Goal: Complete application form

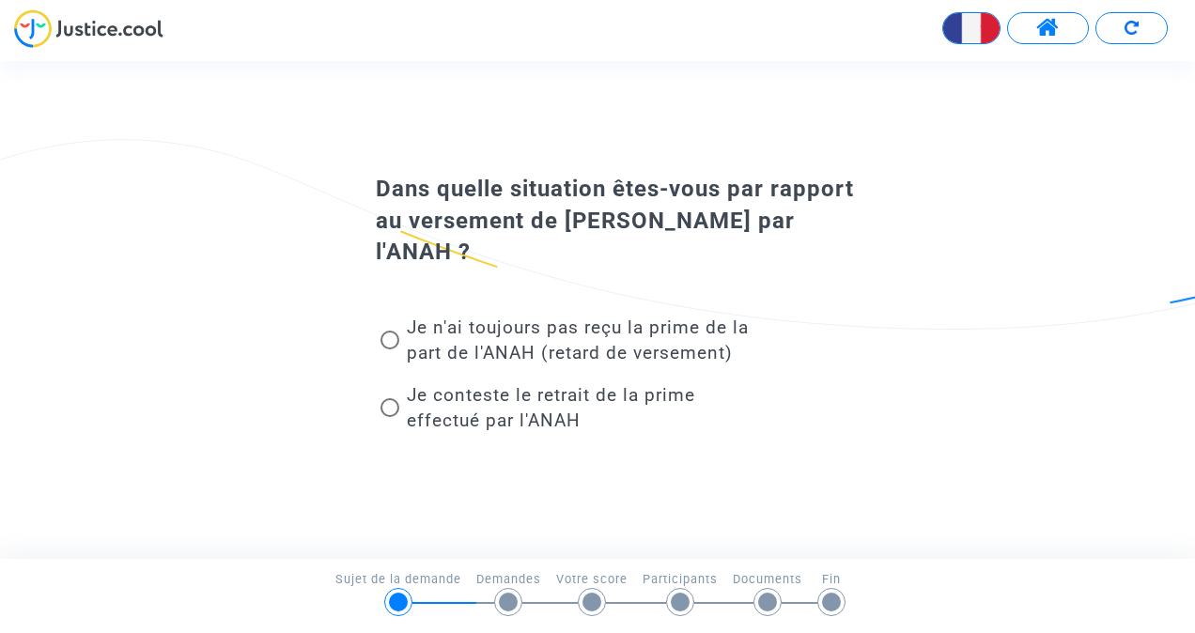
click at [381, 408] on span at bounding box center [389, 407] width 19 height 19
click at [389, 417] on input "Je conteste le retrait de la prime effectué par l'ANAH" at bounding box center [389, 417] width 1 height 1
radio input "true"
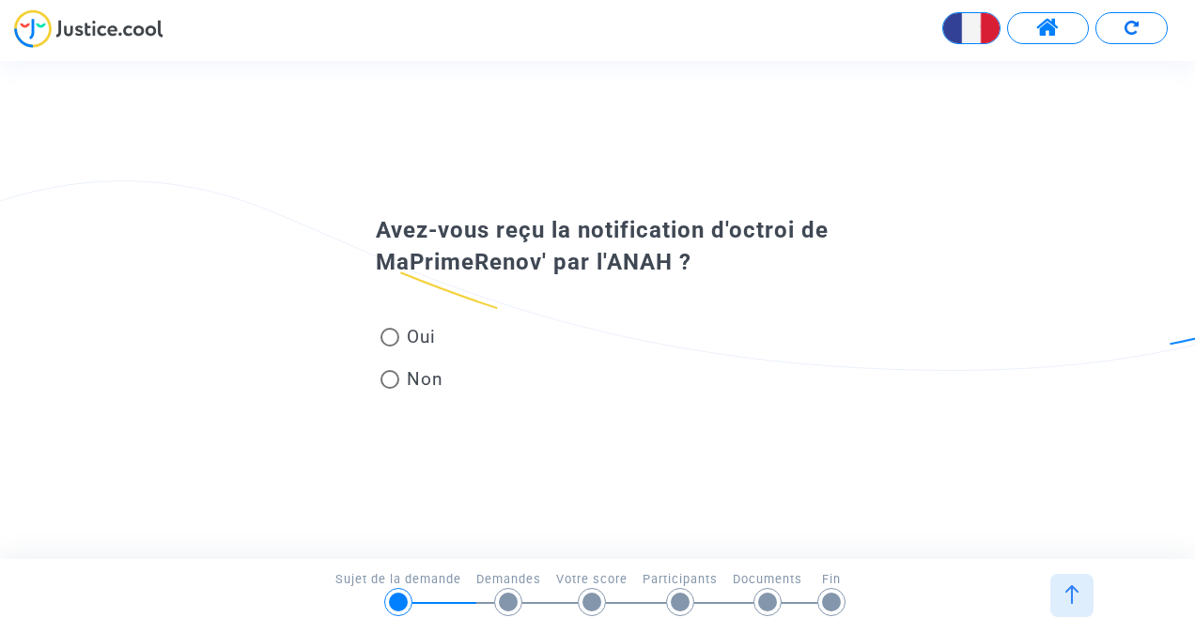
click at [404, 331] on span "Oui" at bounding box center [417, 336] width 37 height 25
click at [390, 347] on input "Oui" at bounding box center [389, 347] width 1 height 1
radio input "true"
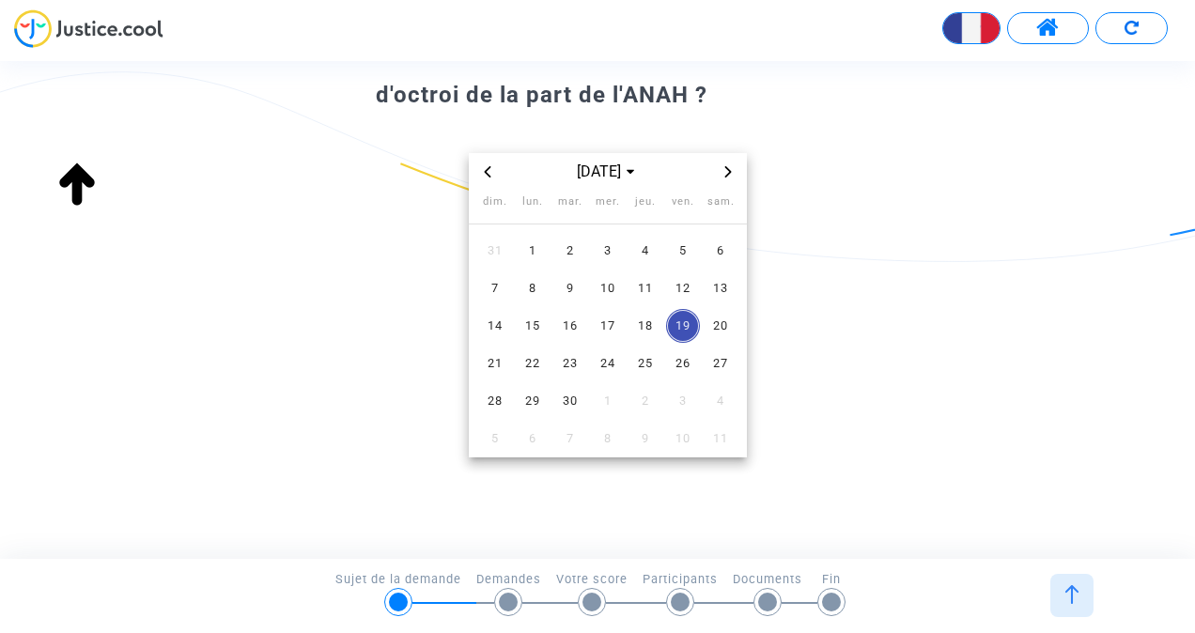
scroll to position [128, 0]
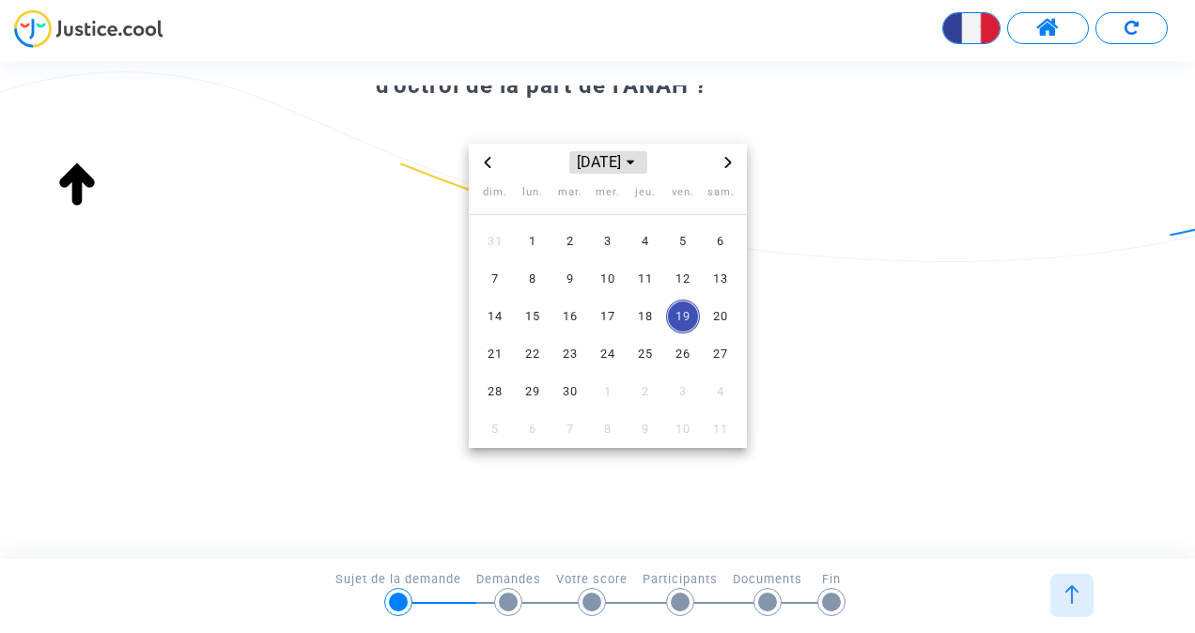
click at [634, 162] on icon "Choose month and year" at bounding box center [630, 163] width 8 height 5
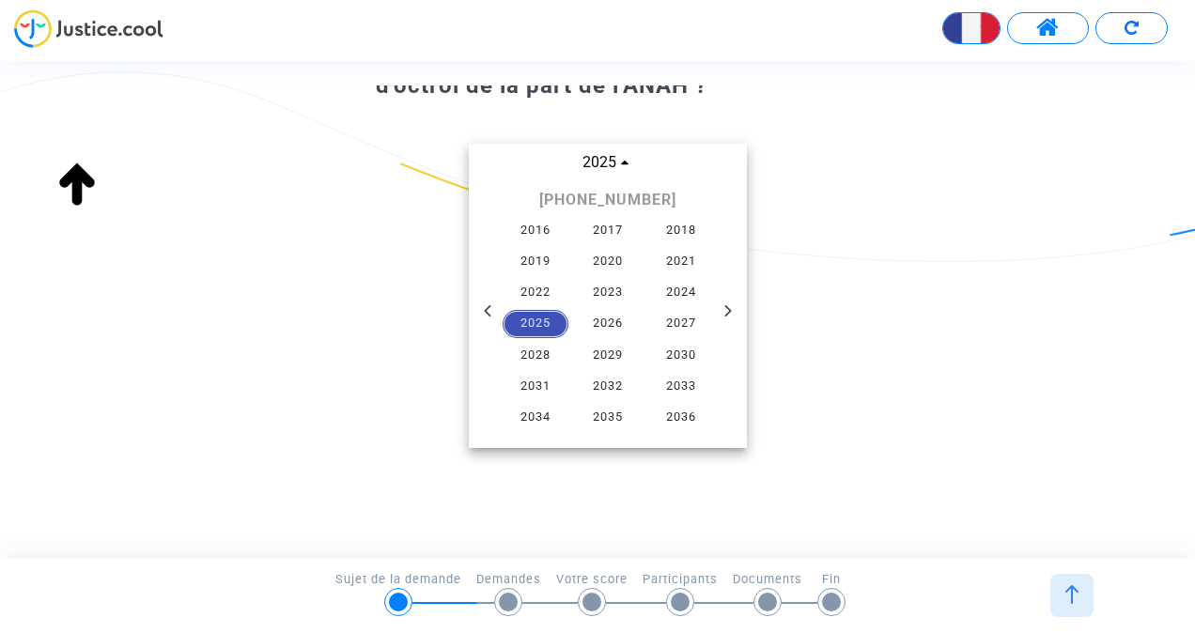
click at [567, 325] on td "2025" at bounding box center [535, 323] width 72 height 31
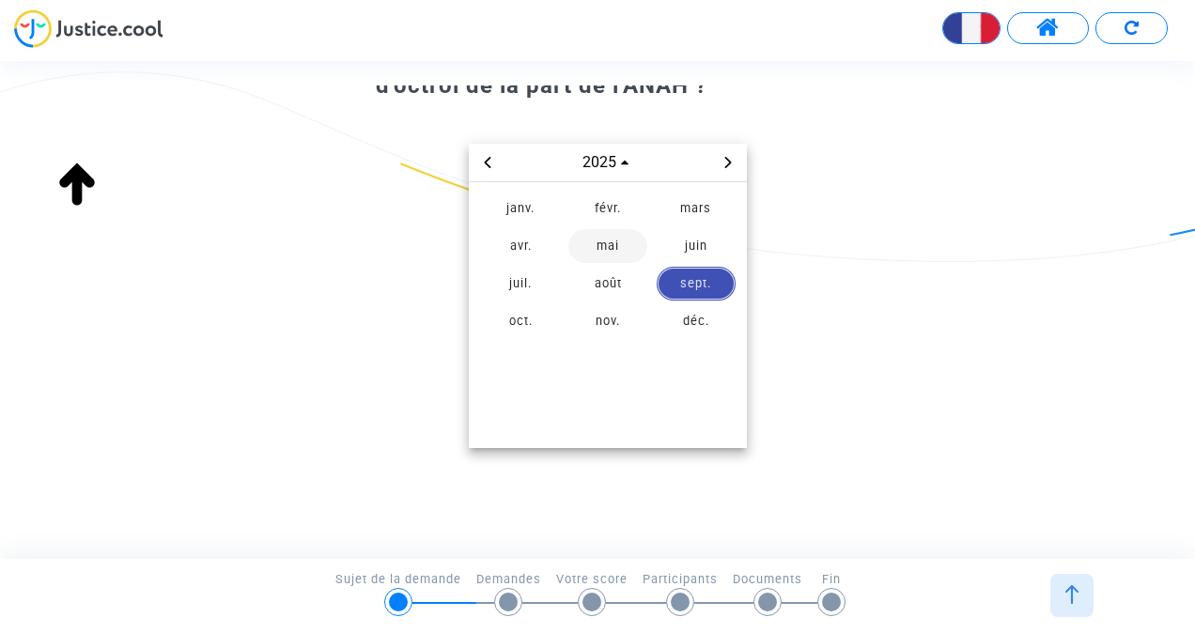
click at [603, 248] on span "mai" at bounding box center [607, 246] width 79 height 34
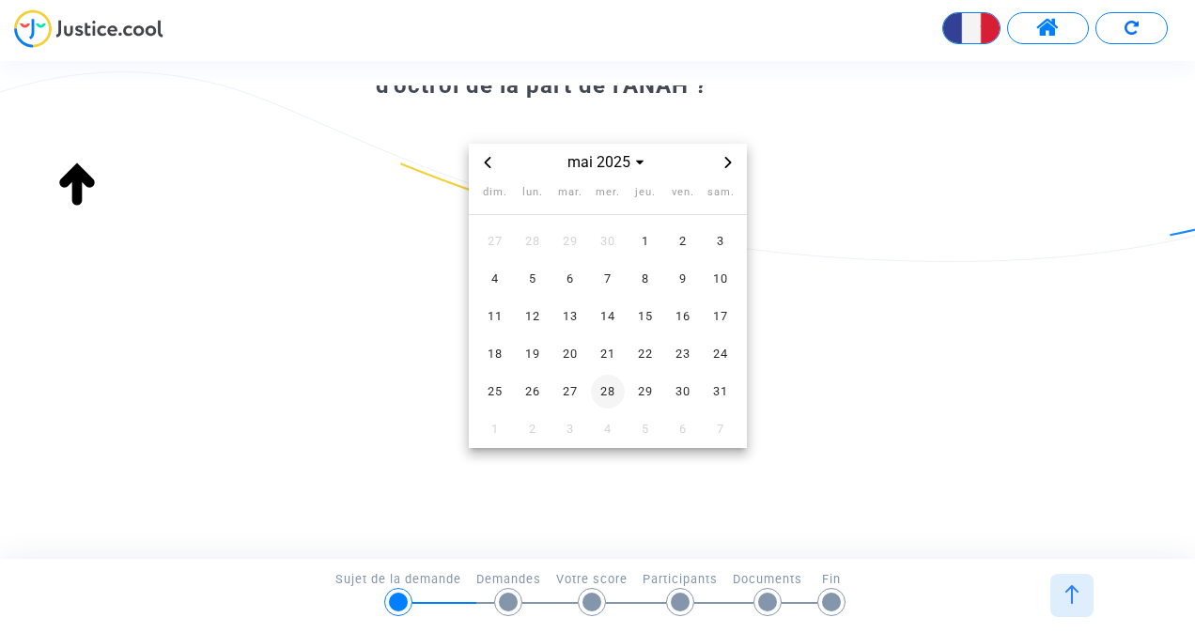
click at [605, 387] on span "28" at bounding box center [608, 392] width 34 height 34
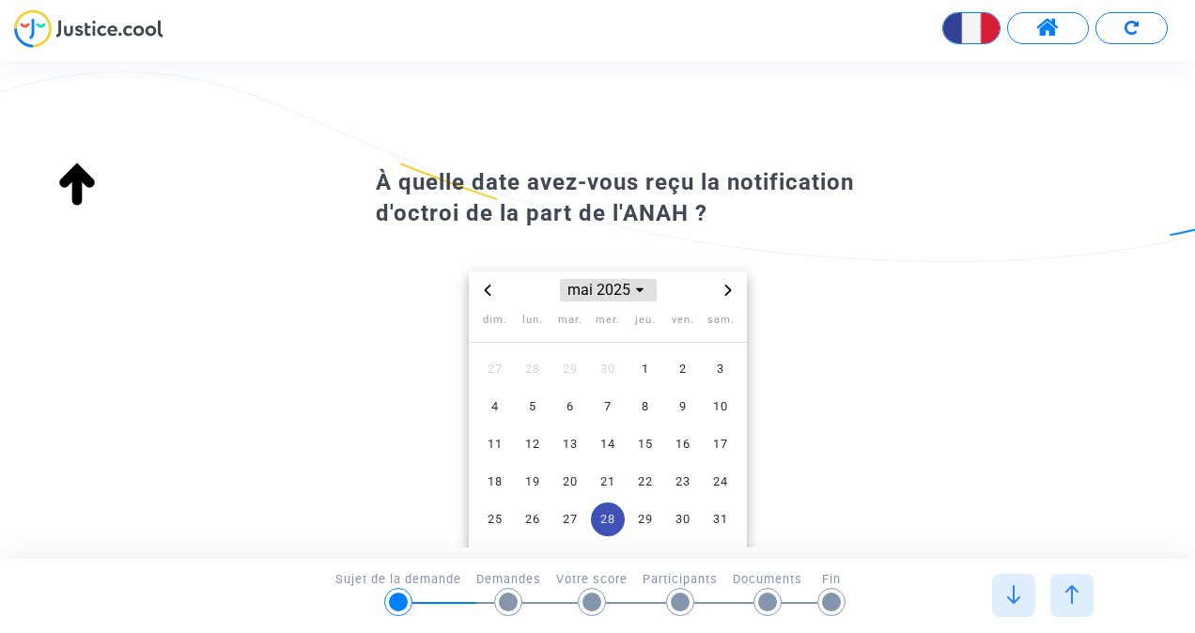
click at [645, 291] on span "Choose month and year" at bounding box center [639, 290] width 15 height 15
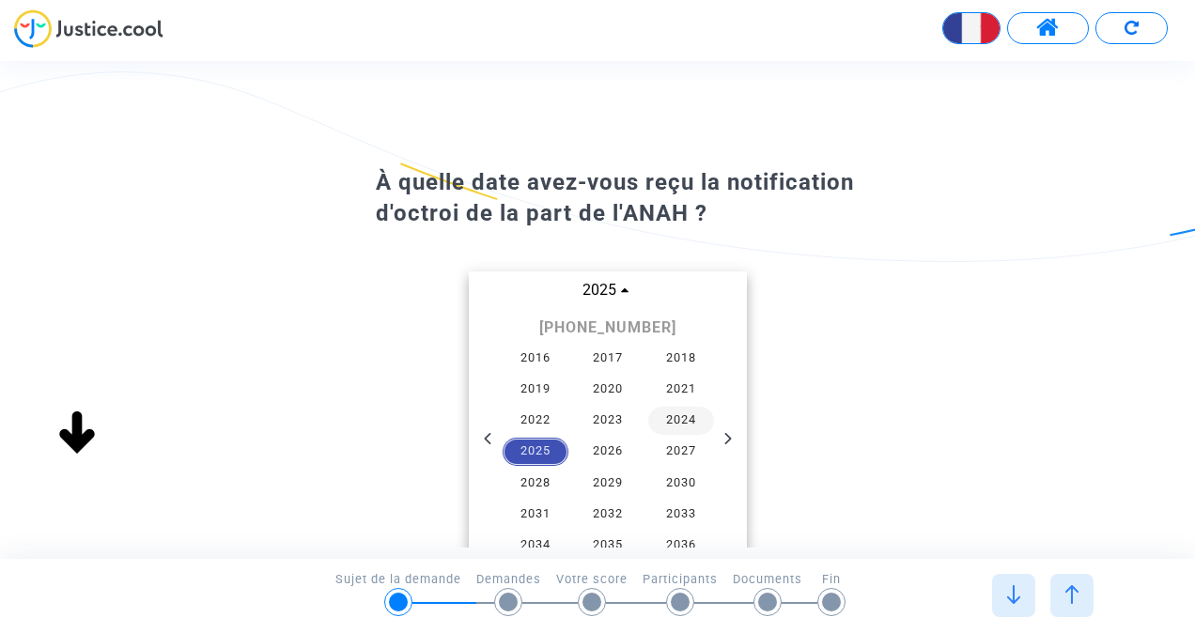
click at [693, 423] on span "2024" at bounding box center [681, 421] width 66 height 28
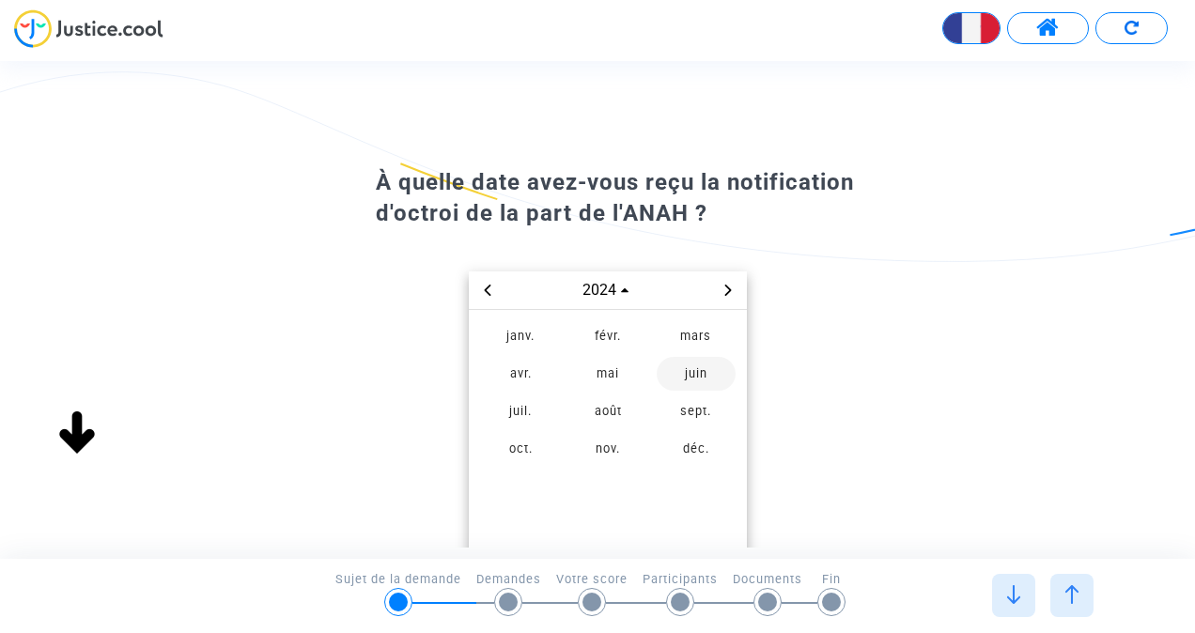
click at [680, 373] on span "juin" at bounding box center [695, 374] width 79 height 34
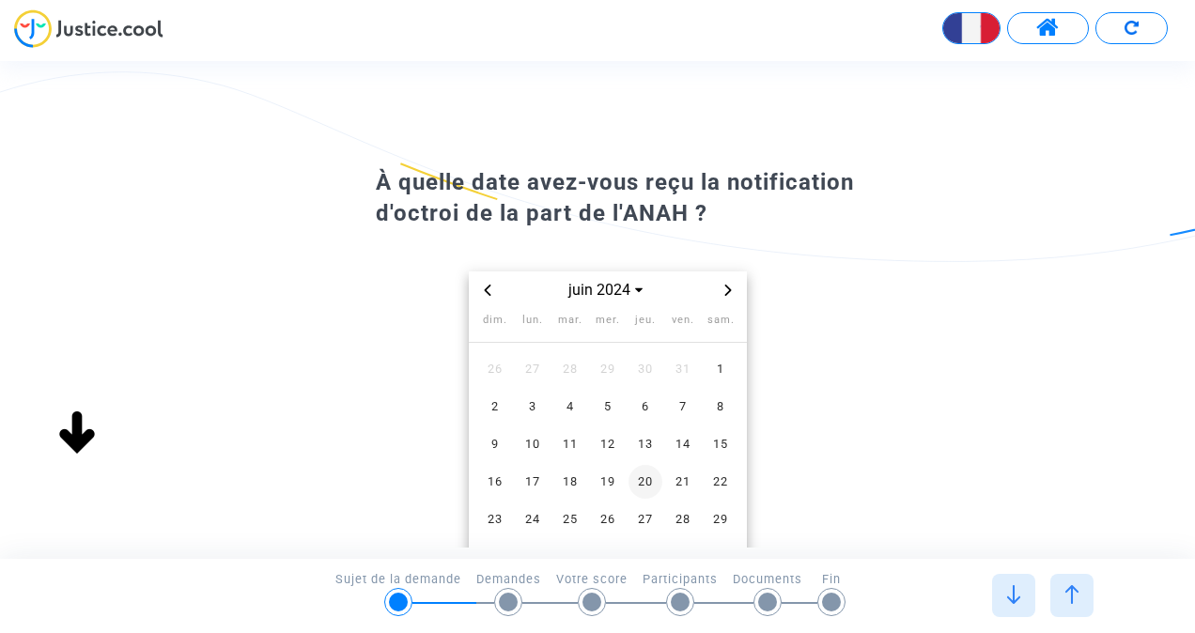
click at [655, 479] on span "20" at bounding box center [645, 482] width 34 height 34
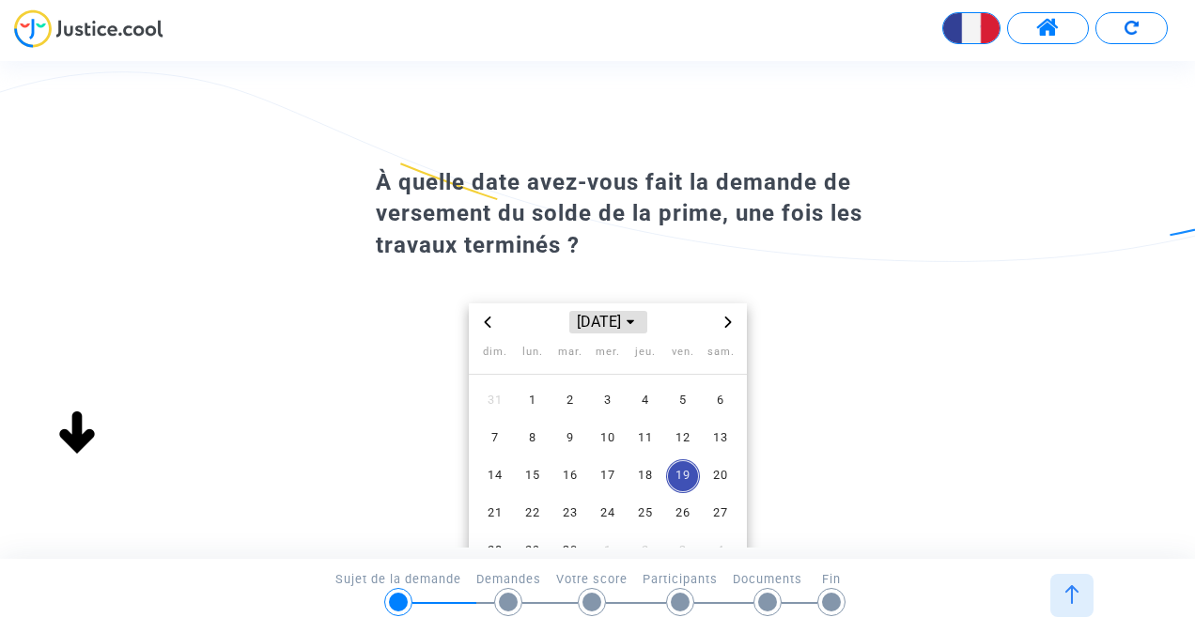
click at [634, 324] on icon "Choose month and year" at bounding box center [630, 322] width 8 height 8
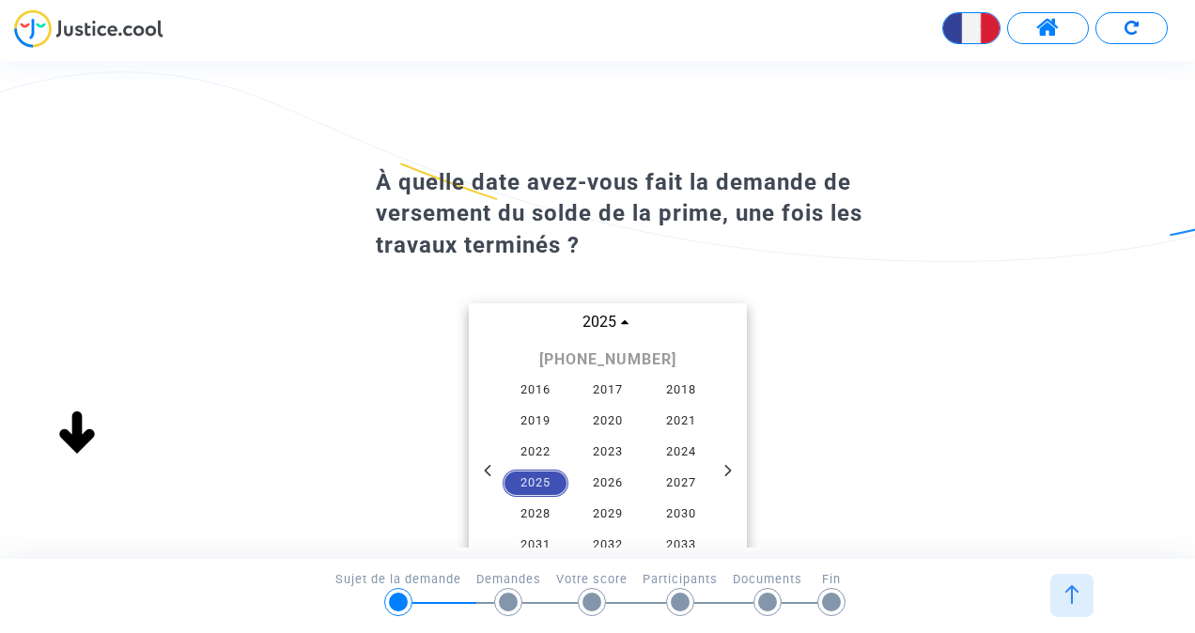
click at [545, 471] on span "2025" at bounding box center [535, 484] width 66 height 28
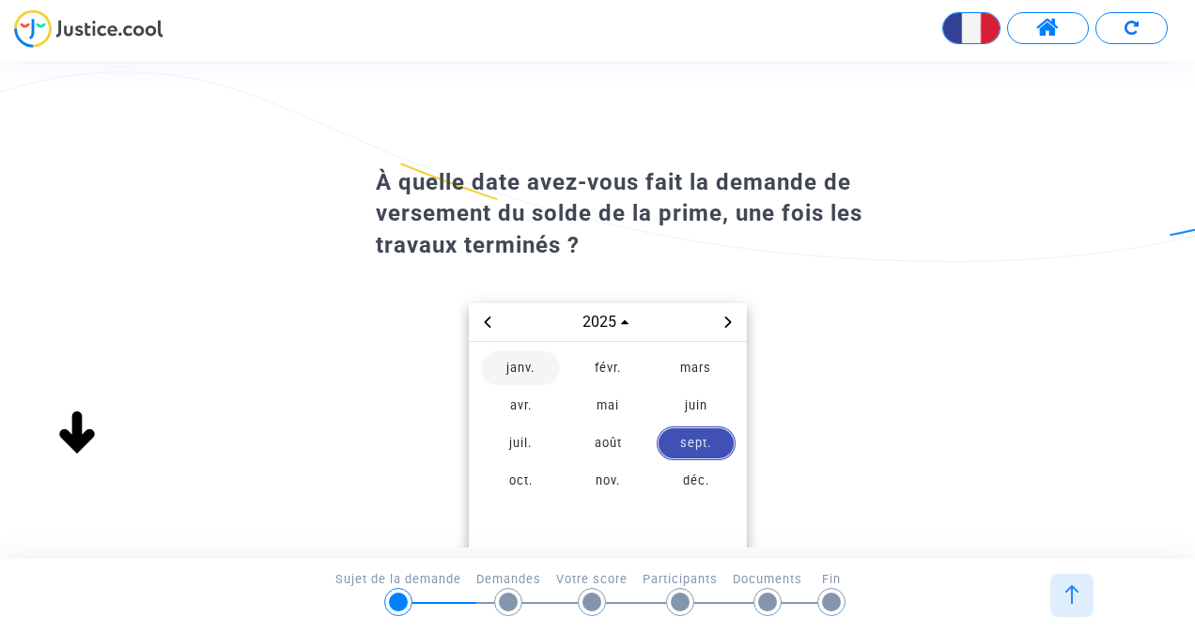
click at [528, 366] on span "janv." at bounding box center [520, 368] width 79 height 34
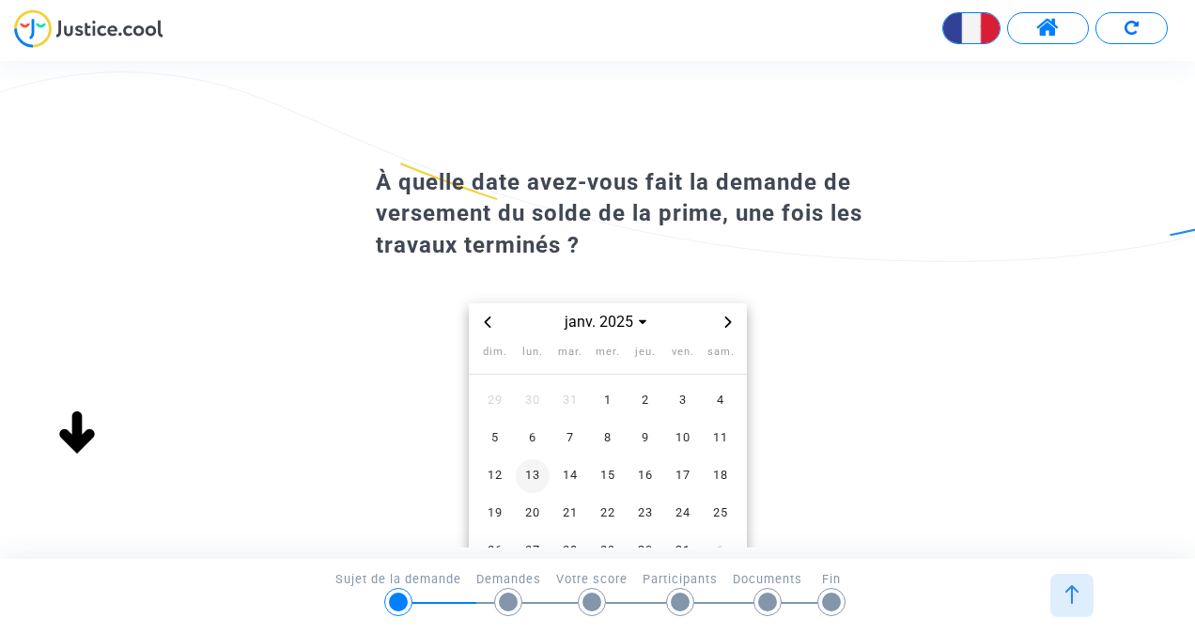
click at [536, 471] on span "13" at bounding box center [533, 476] width 34 height 34
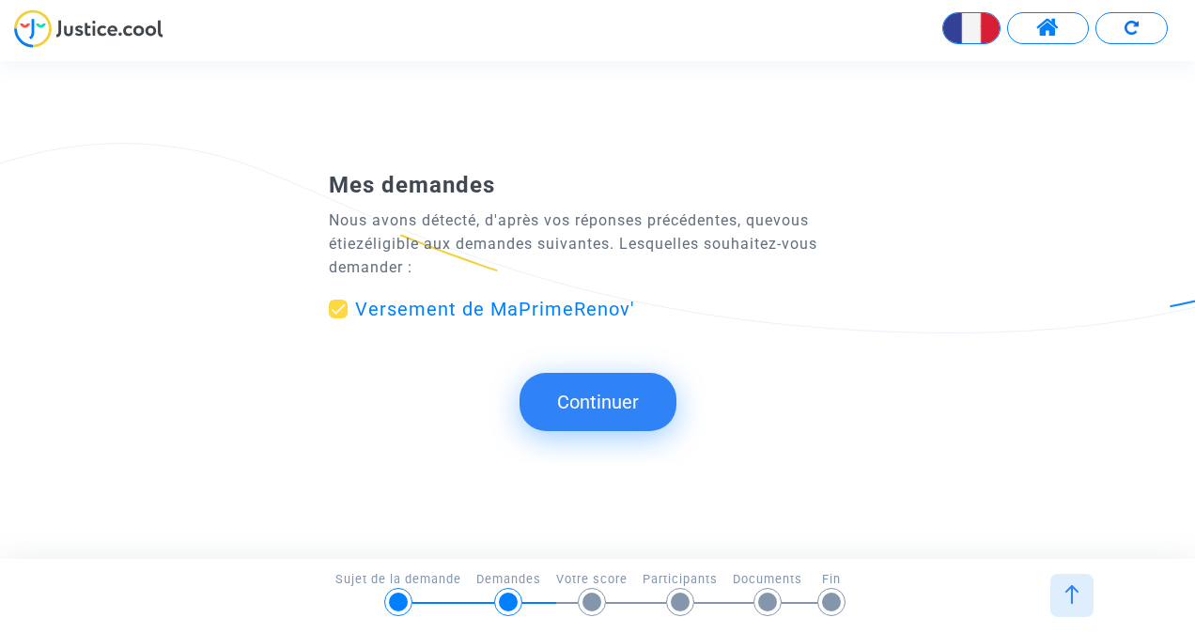
drag, startPoint x: 536, startPoint y: 471, endPoint x: 533, endPoint y: 409, distance: 61.1
click at [533, 409] on button "Continuer" at bounding box center [597, 402] width 157 height 58
click at [605, 397] on button "Continuer" at bounding box center [597, 402] width 157 height 58
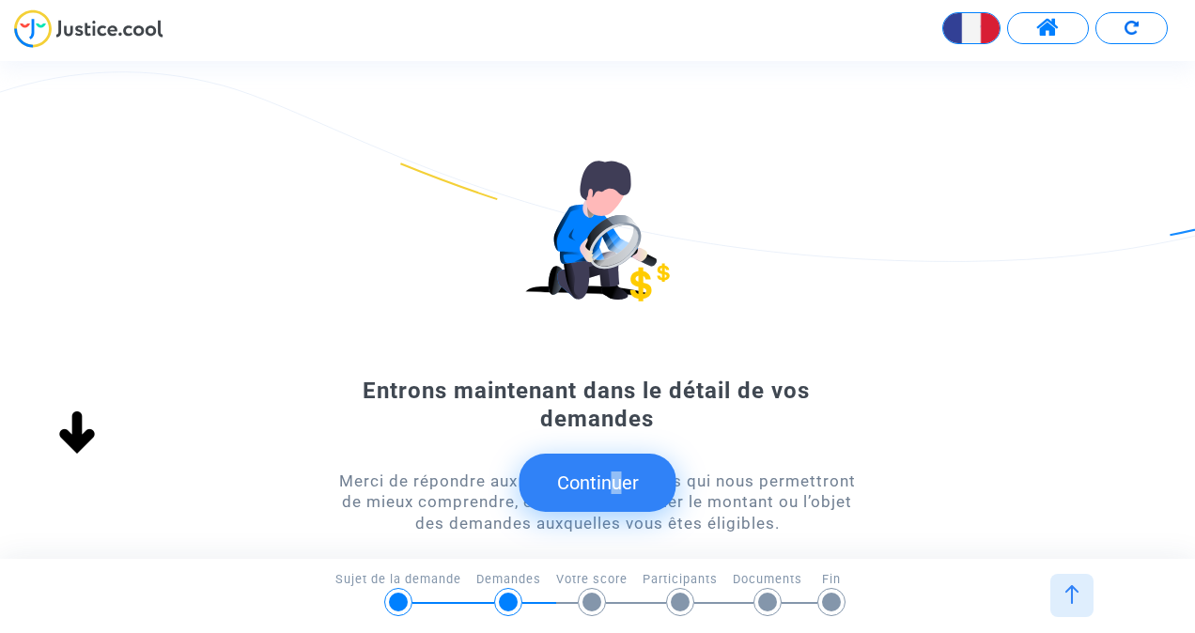
click at [614, 487] on button "Continuer" at bounding box center [597, 483] width 157 height 58
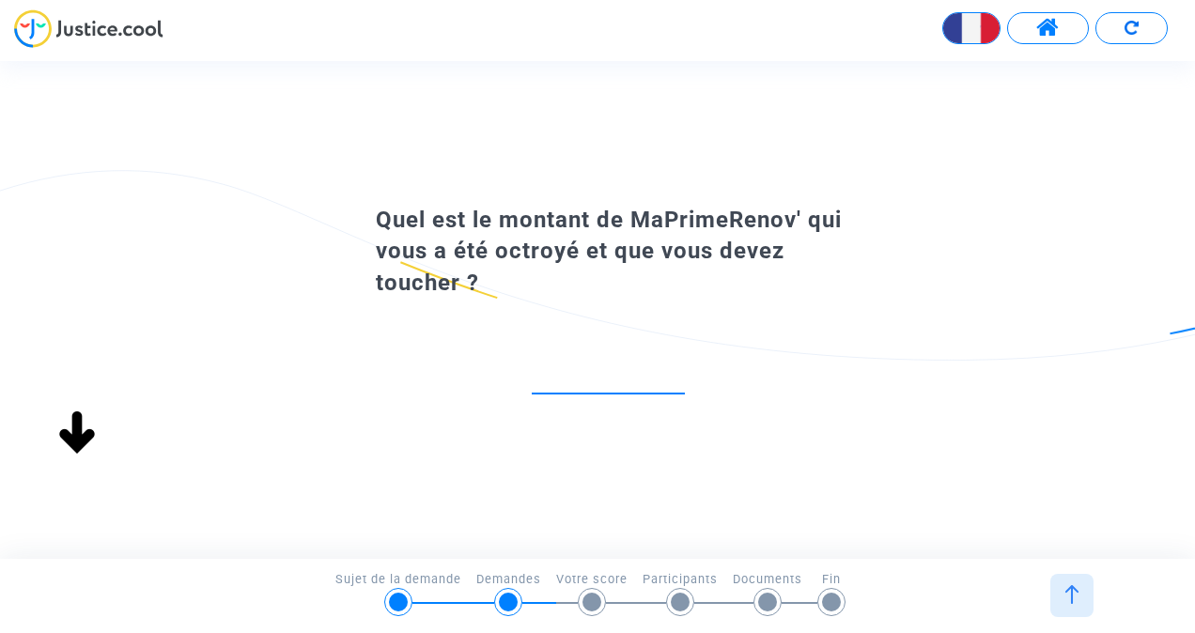
drag, startPoint x: 614, startPoint y: 487, endPoint x: 590, endPoint y: 480, distance: 25.5
click at [590, 480] on div "Continuer Entrons maintenant dans le détail de vos demandes Merci de répondre a…" at bounding box center [613, 309] width 1227 height 497
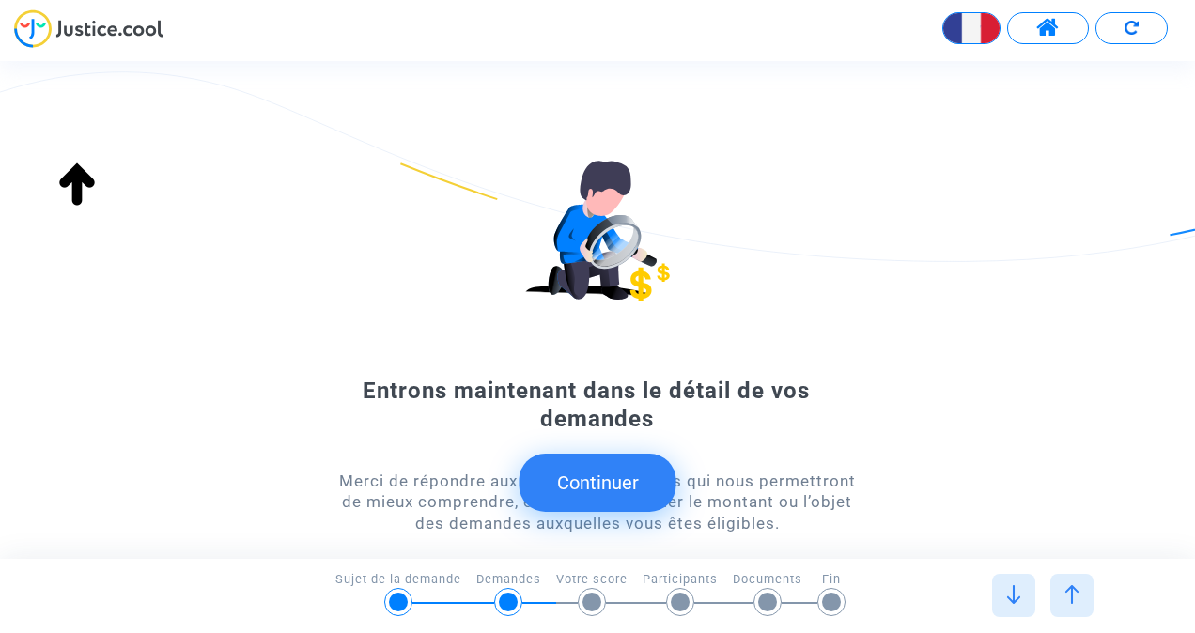
click at [593, 480] on button "Continuer" at bounding box center [597, 483] width 157 height 58
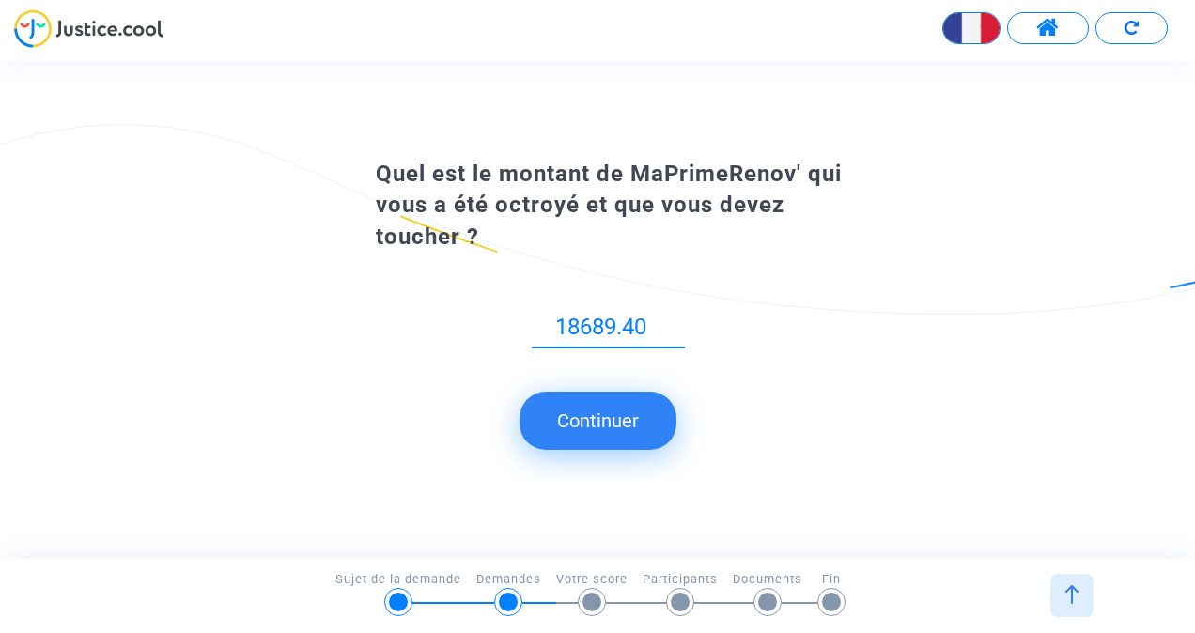
type input "18689.40"
click at [614, 428] on button "Continuer" at bounding box center [597, 421] width 157 height 58
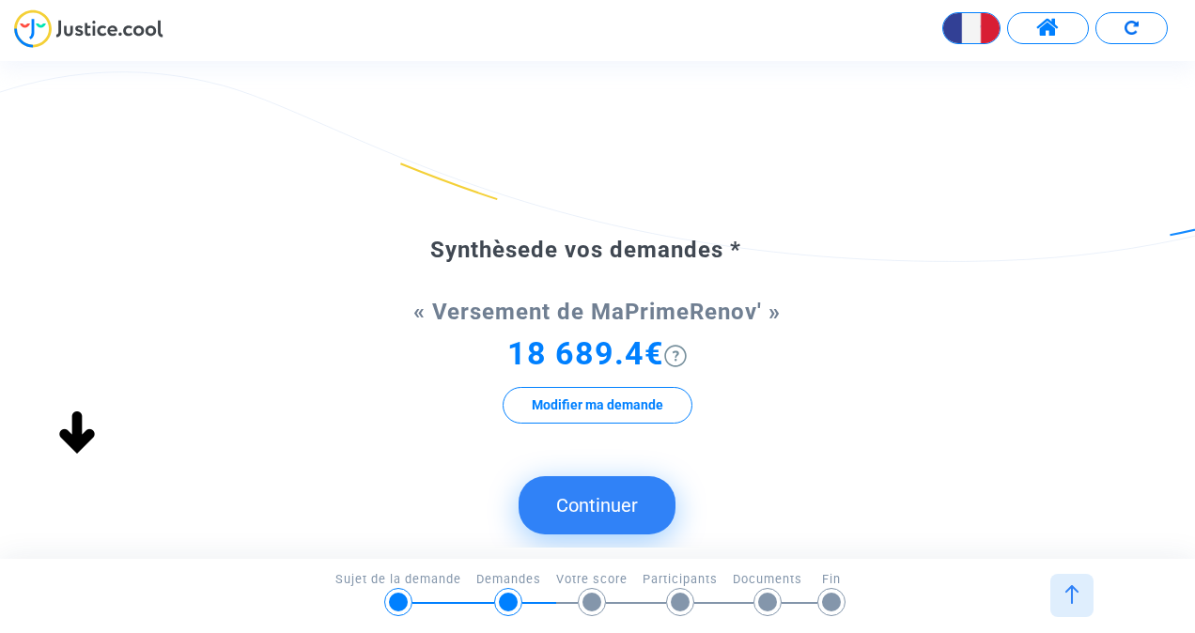
click at [590, 505] on button "Continuer" at bounding box center [596, 505] width 157 height 58
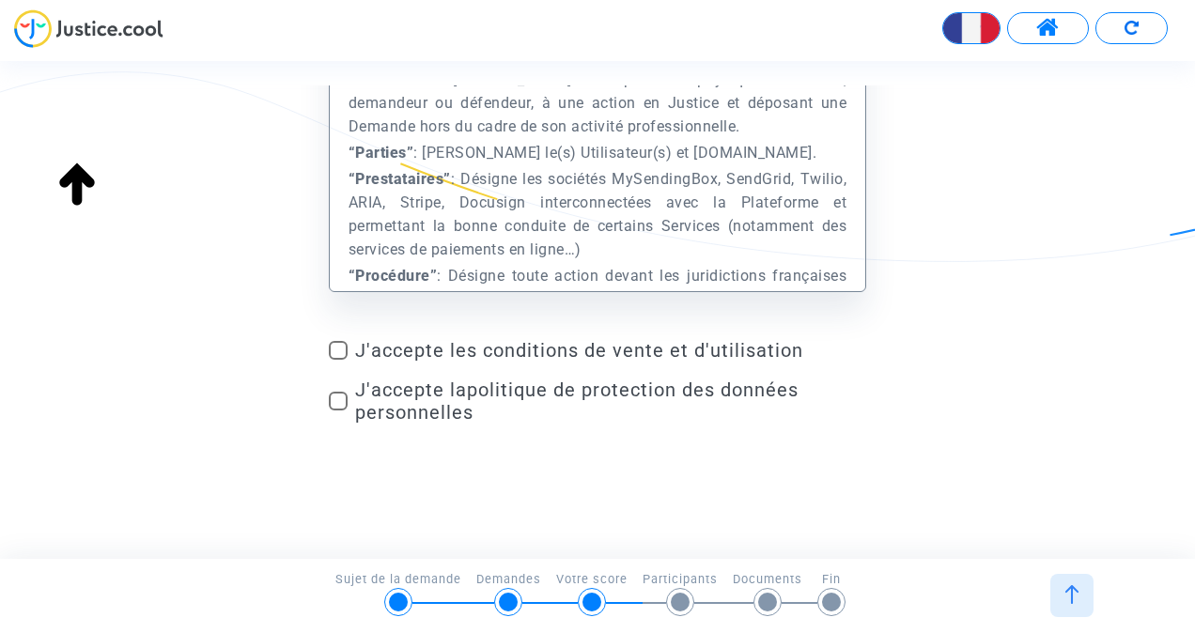
scroll to position [193, 0]
